Goal: Task Accomplishment & Management: Use online tool/utility

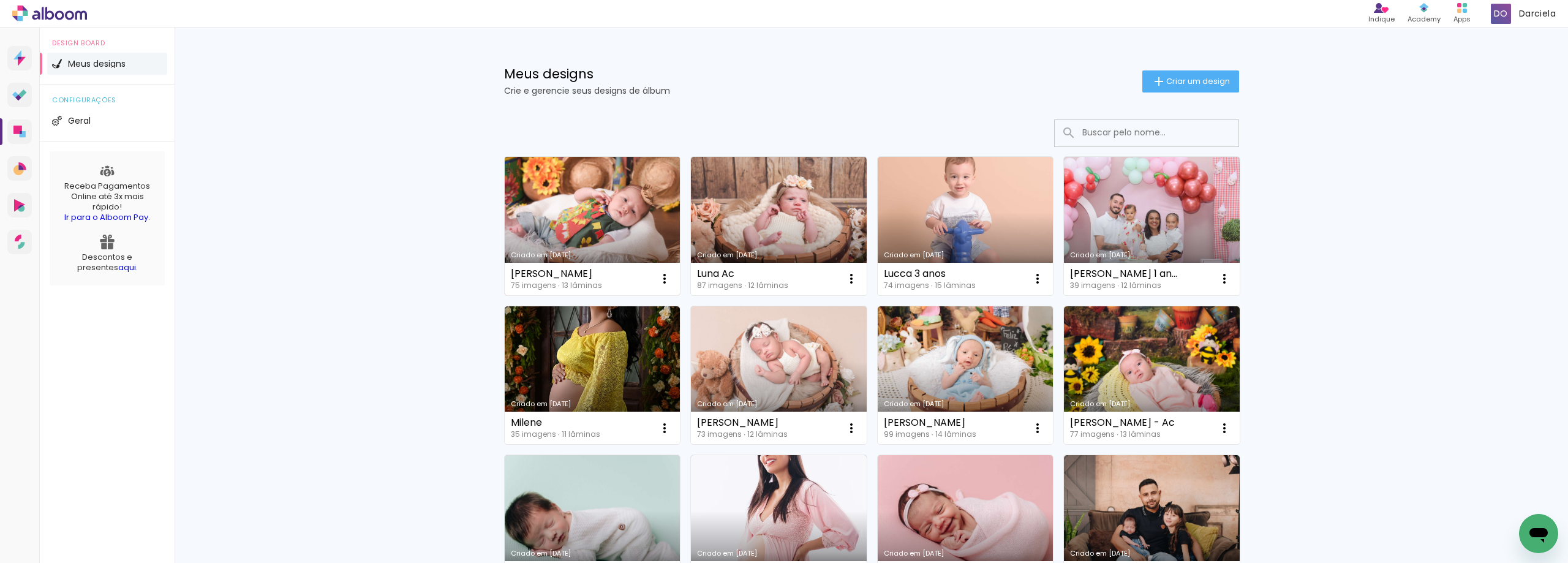
click at [623, 216] on link "Criado em [DATE]" at bounding box center [592, 226] width 176 height 138
